Goal: Information Seeking & Learning: Learn about a topic

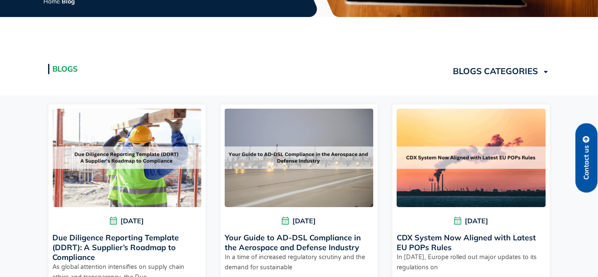
scroll to position [238, 0]
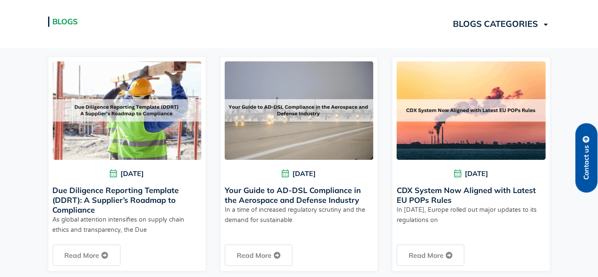
click at [105, 189] on link "Due Diligence Reporting Template (DDRT): A Supplier’s Roadmap to Compliance" at bounding box center [116, 199] width 126 height 29
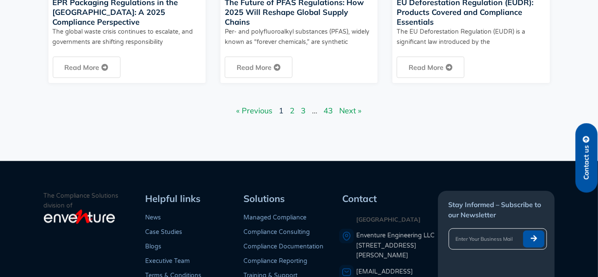
scroll to position [946, 0]
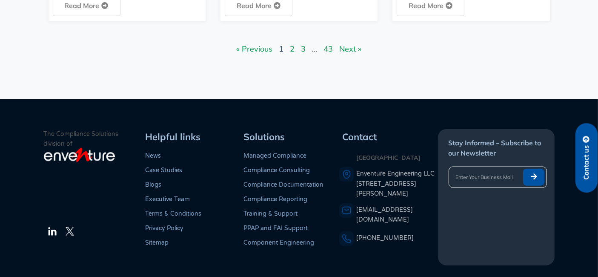
drag, startPoint x: 144, startPoint y: 132, endPoint x: 405, endPoint y: 255, distance: 288.6
click at [405, 255] on div "The Compliance Solutions division of LinkedIn Twitter Helpful links News Case S…" at bounding box center [299, 197] width 511 height 136
click at [405, 255] on div "Contact [GEOGRAPHIC_DATA] Enventure Engineering LLC [STREET_ADDRESS][PERSON_NAM…" at bounding box center [388, 197] width 99 height 136
